Goal: Check status

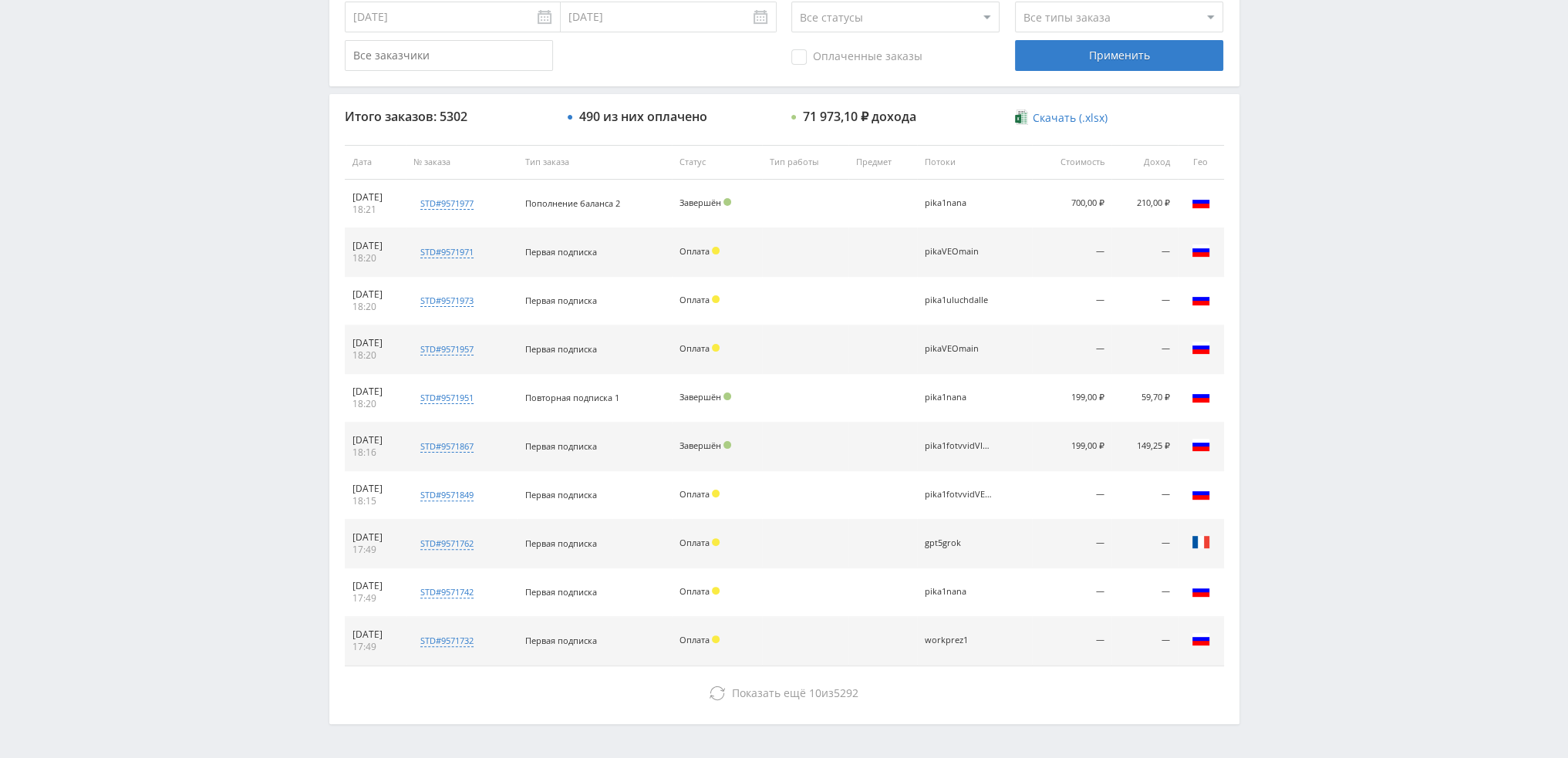
scroll to position [533, 0]
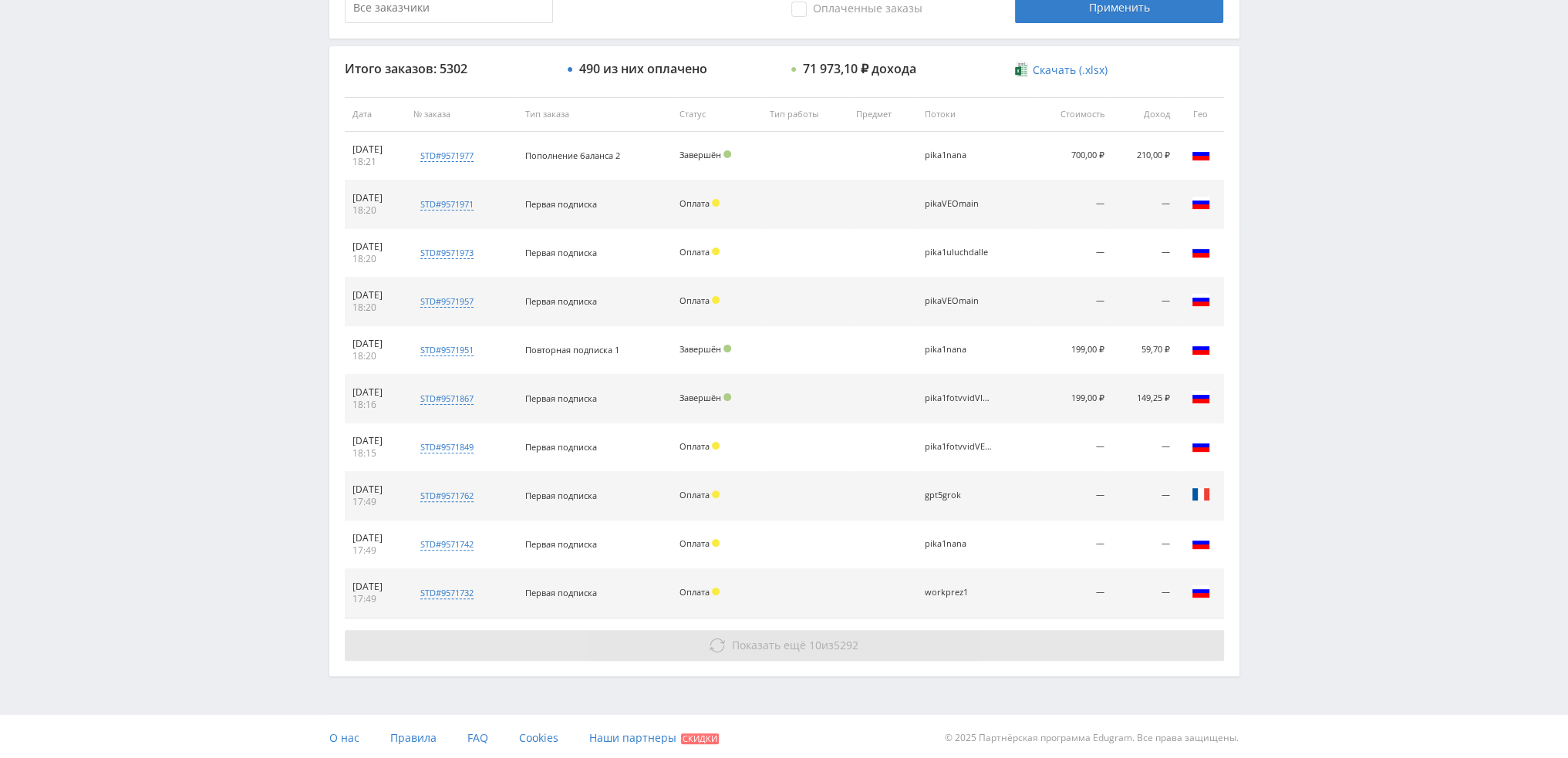
click at [840, 638] on span "5292" at bounding box center [847, 645] width 24 height 15
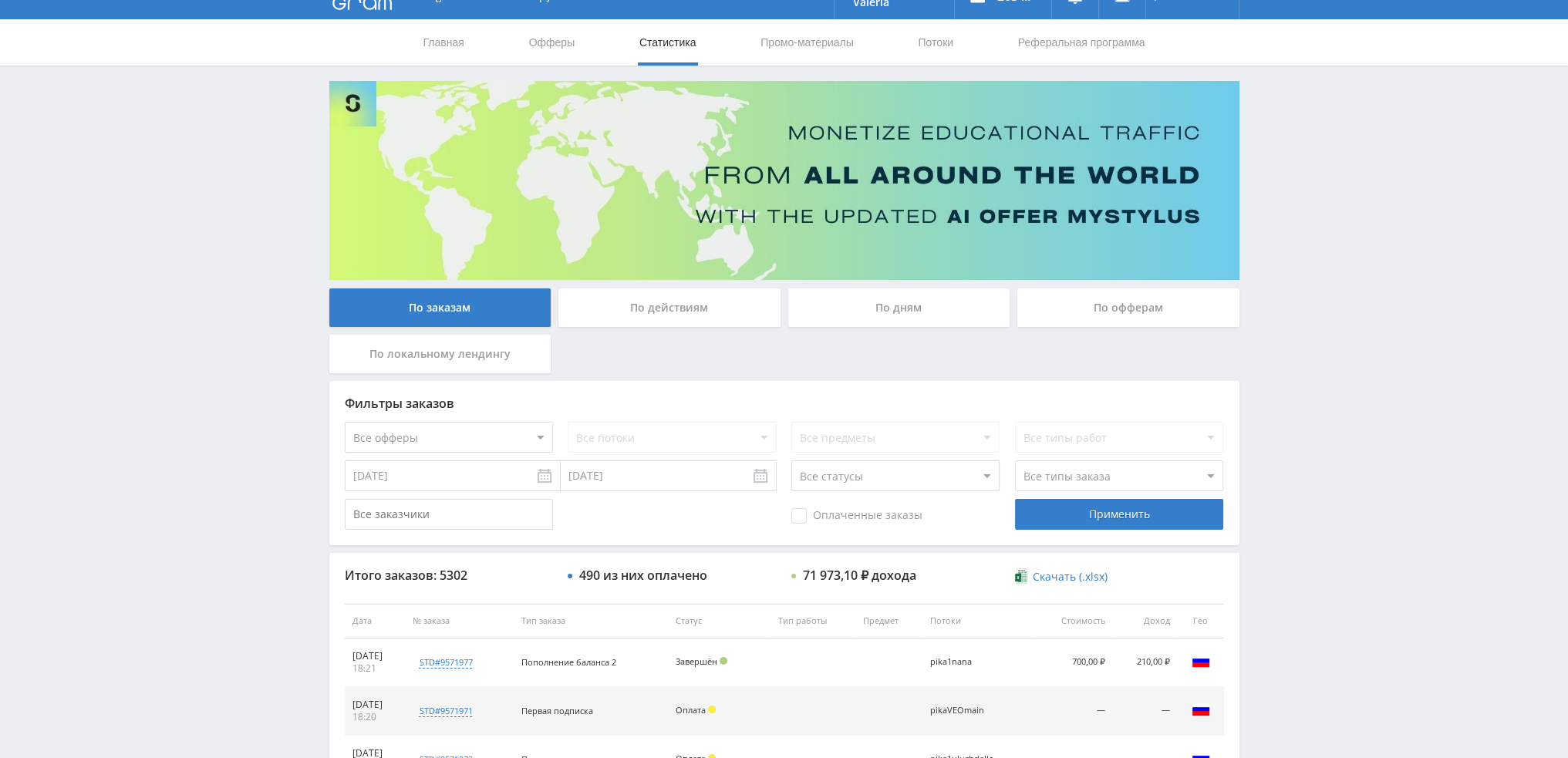
scroll to position [0, 0]
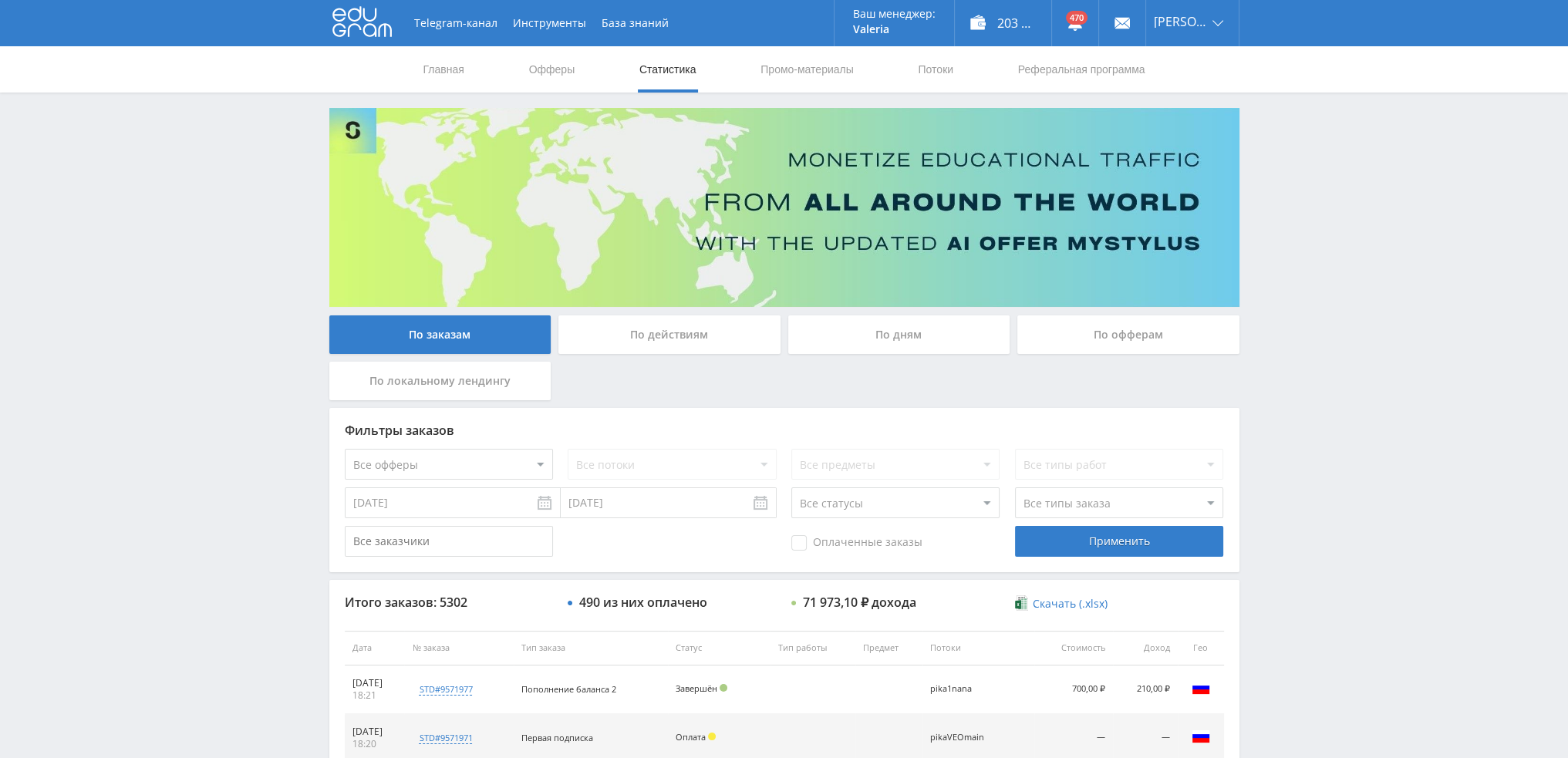
click at [895, 332] on div "По дням" at bounding box center [900, 335] width 222 height 38
click at [0, 0] on input "По дням" at bounding box center [0, 0] width 0 height 0
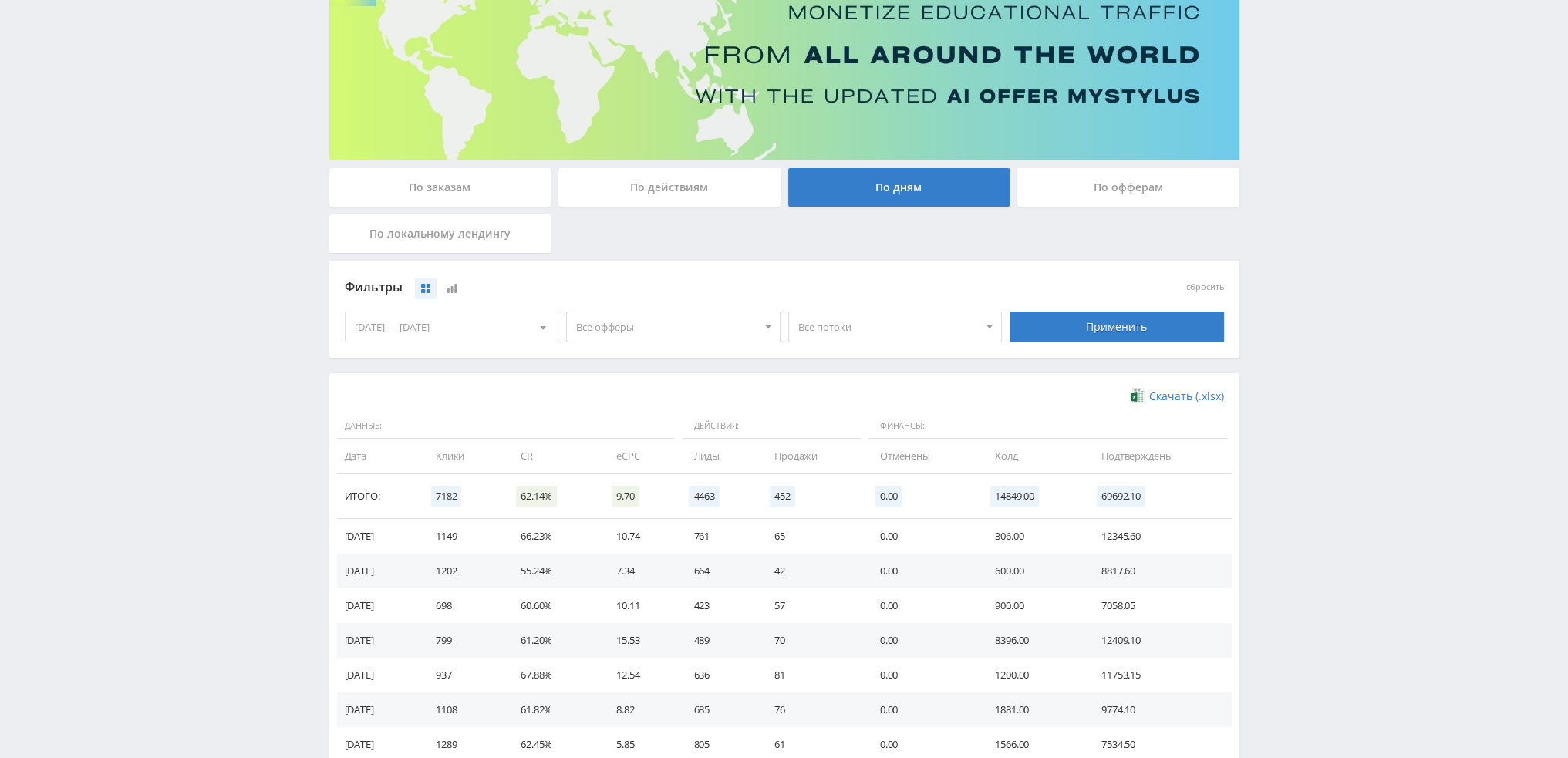
scroll to position [250, 0]
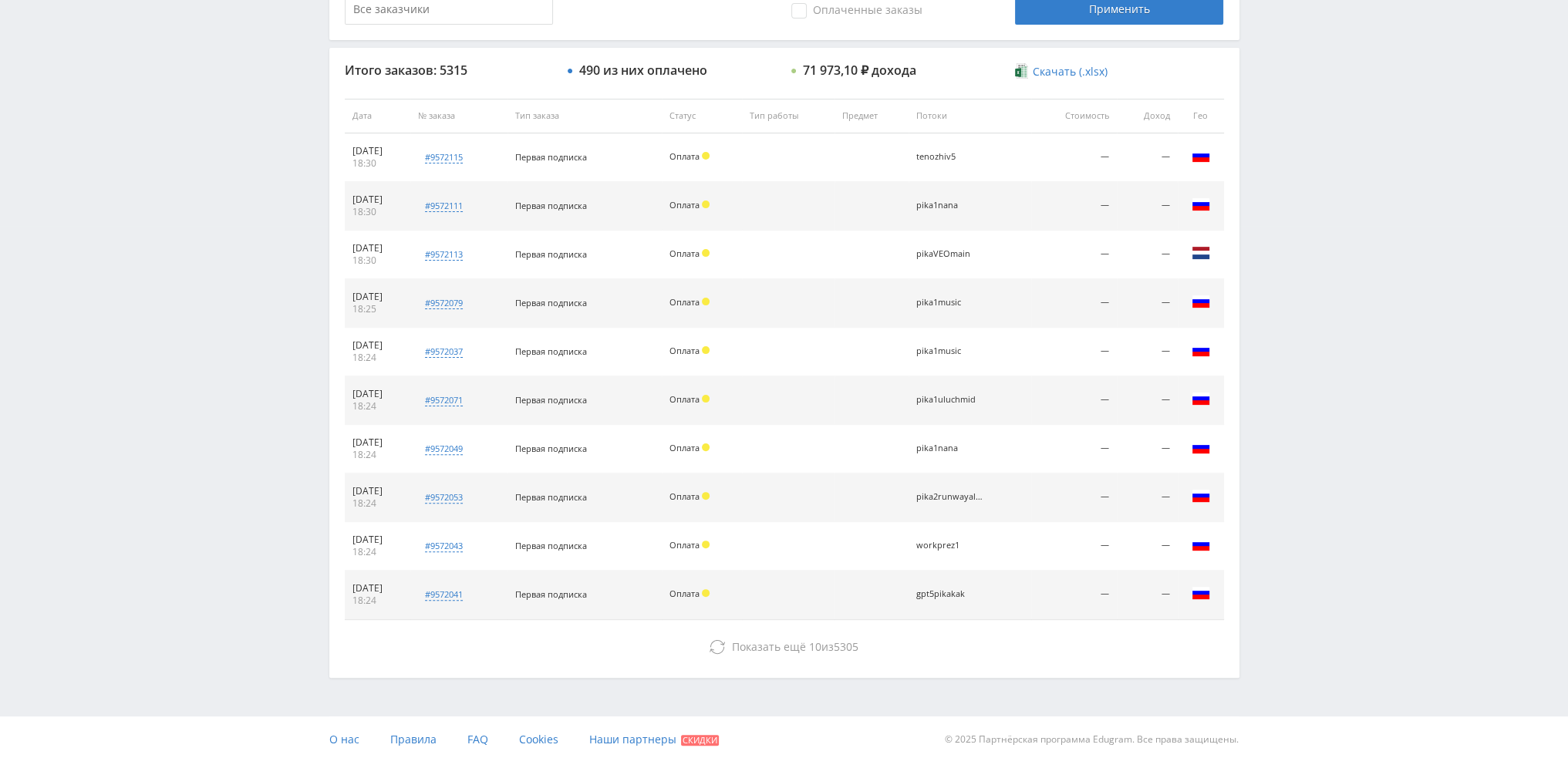
scroll to position [533, 0]
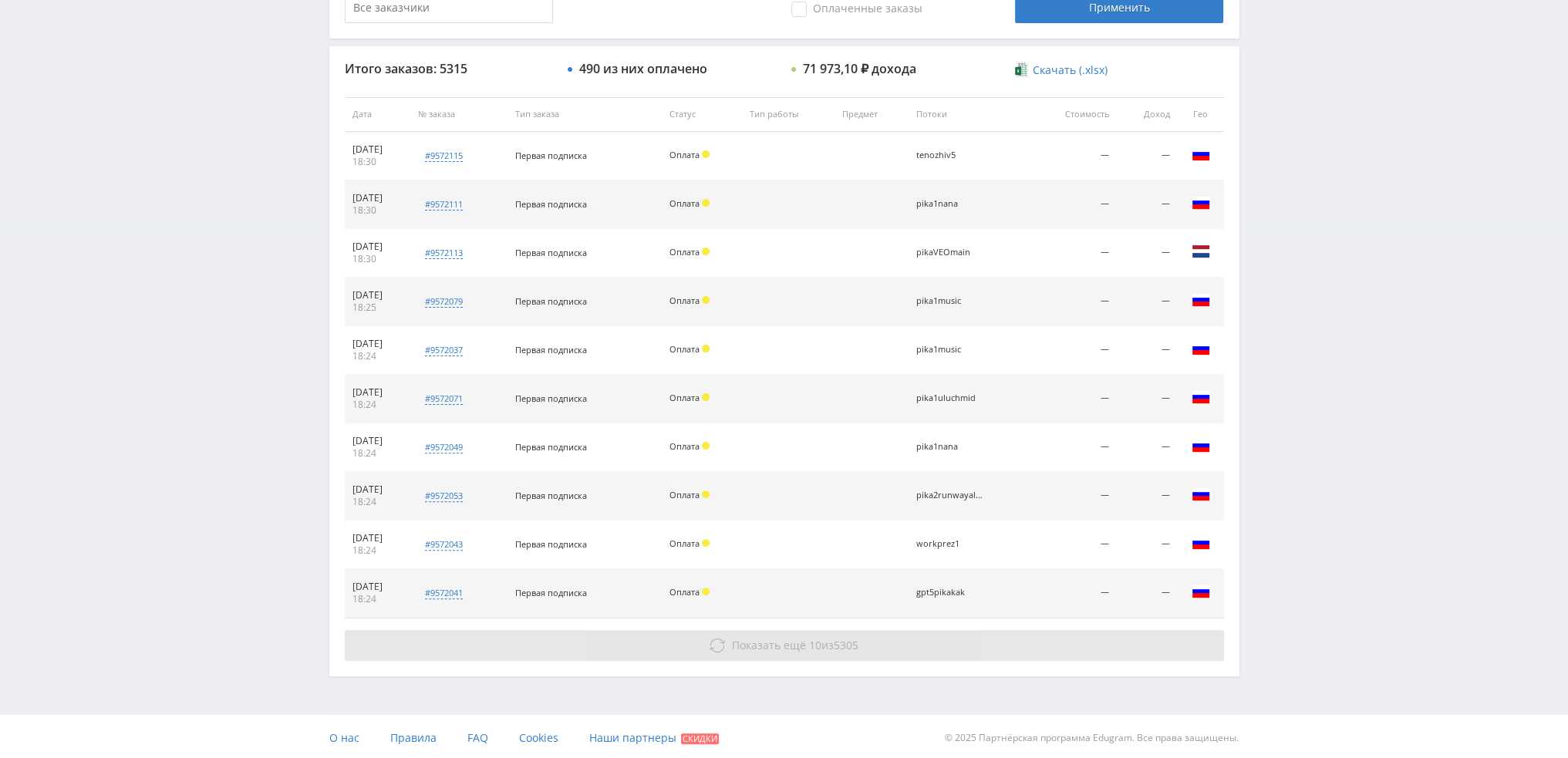
click at [830, 630] on button "Показать ещё 10 из 5305" at bounding box center [784, 645] width 880 height 31
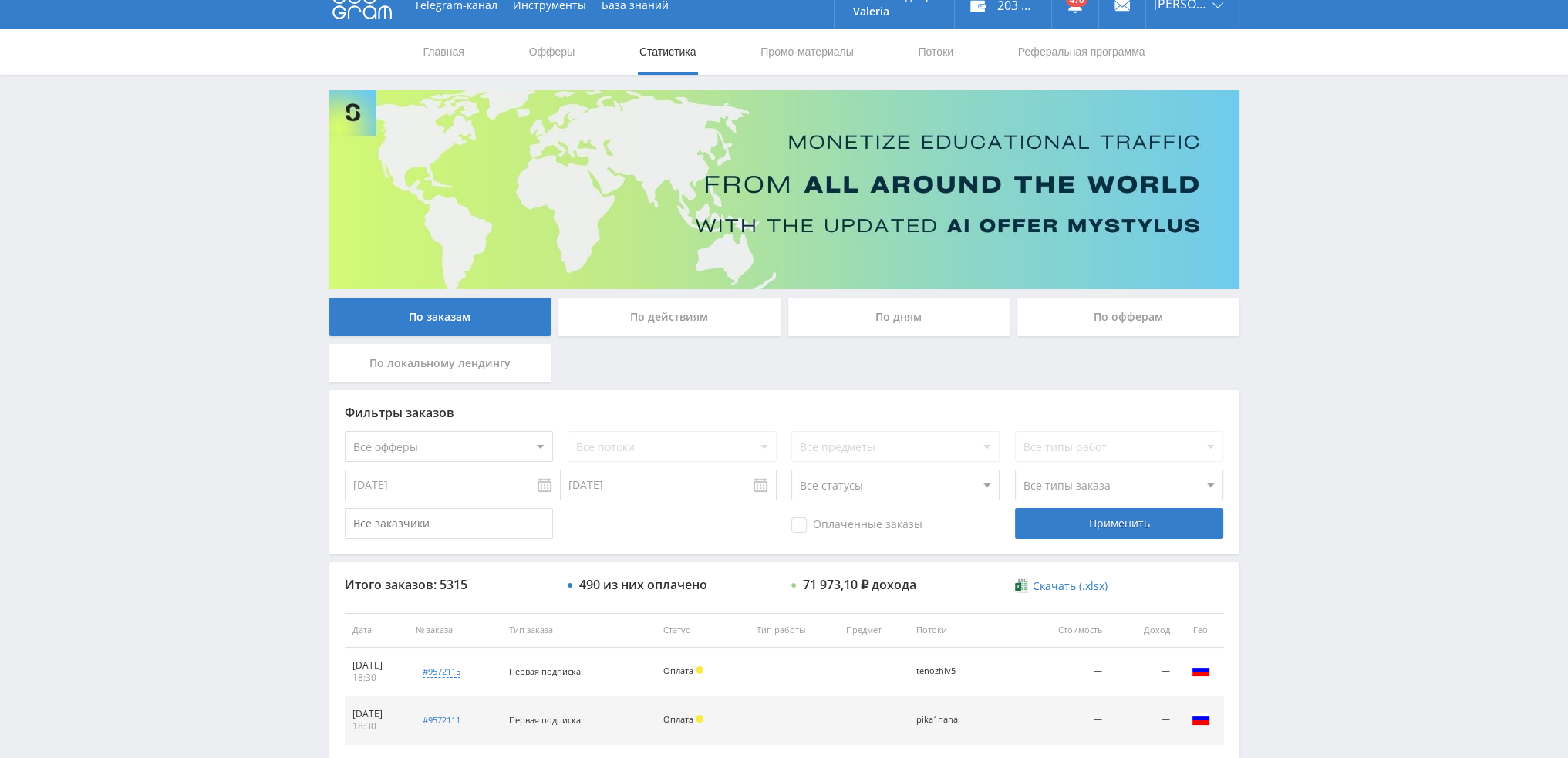
scroll to position [0, 0]
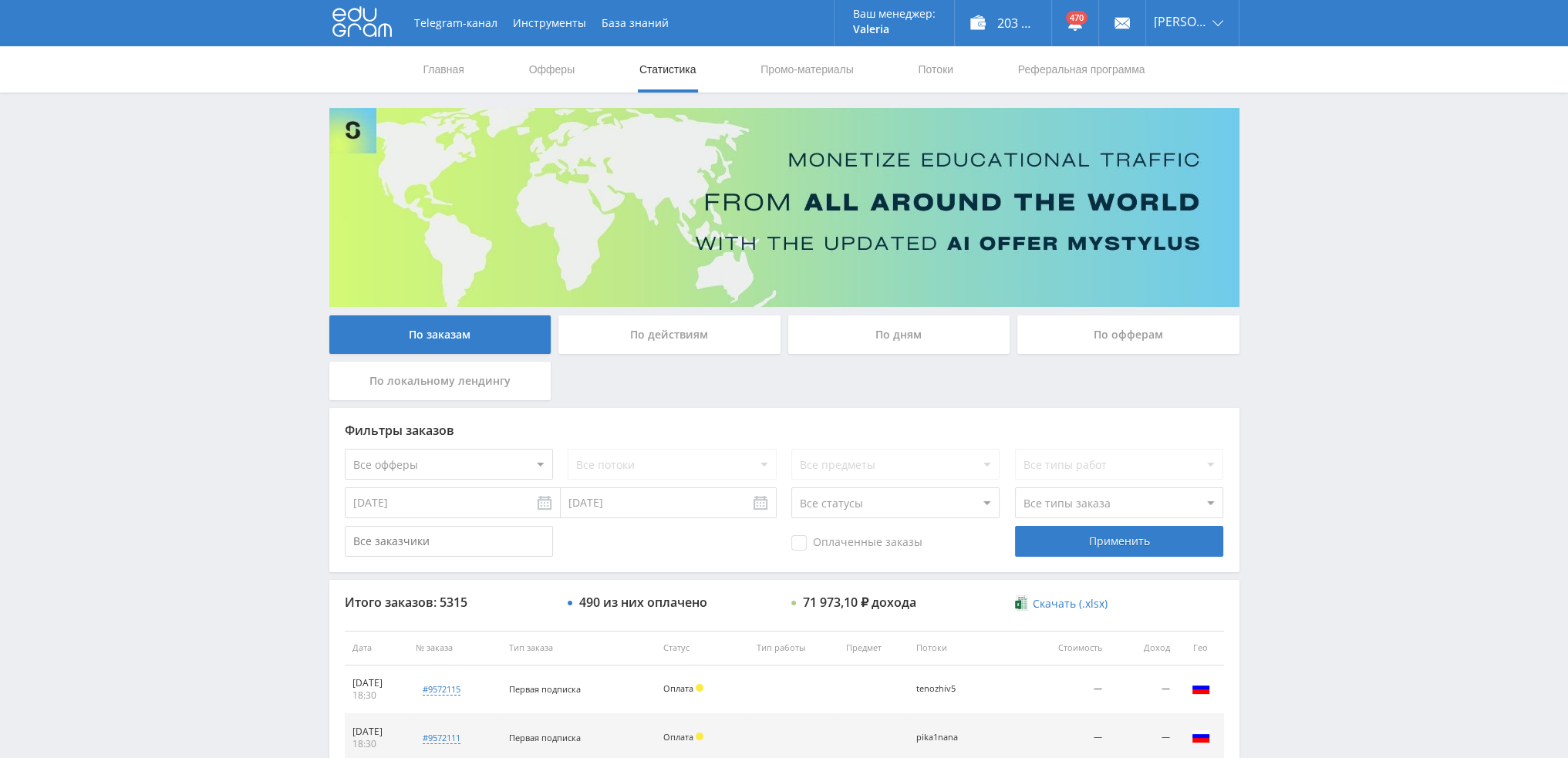
click at [879, 352] on div "По дням" at bounding box center [900, 335] width 222 height 38
click at [0, 0] on input "По дням" at bounding box center [0, 0] width 0 height 0
click at [972, 326] on div "По дням" at bounding box center [900, 335] width 222 height 38
click at [0, 0] on input "По дням" at bounding box center [0, 0] width 0 height 0
